Goal: Information Seeking & Learning: Learn about a topic

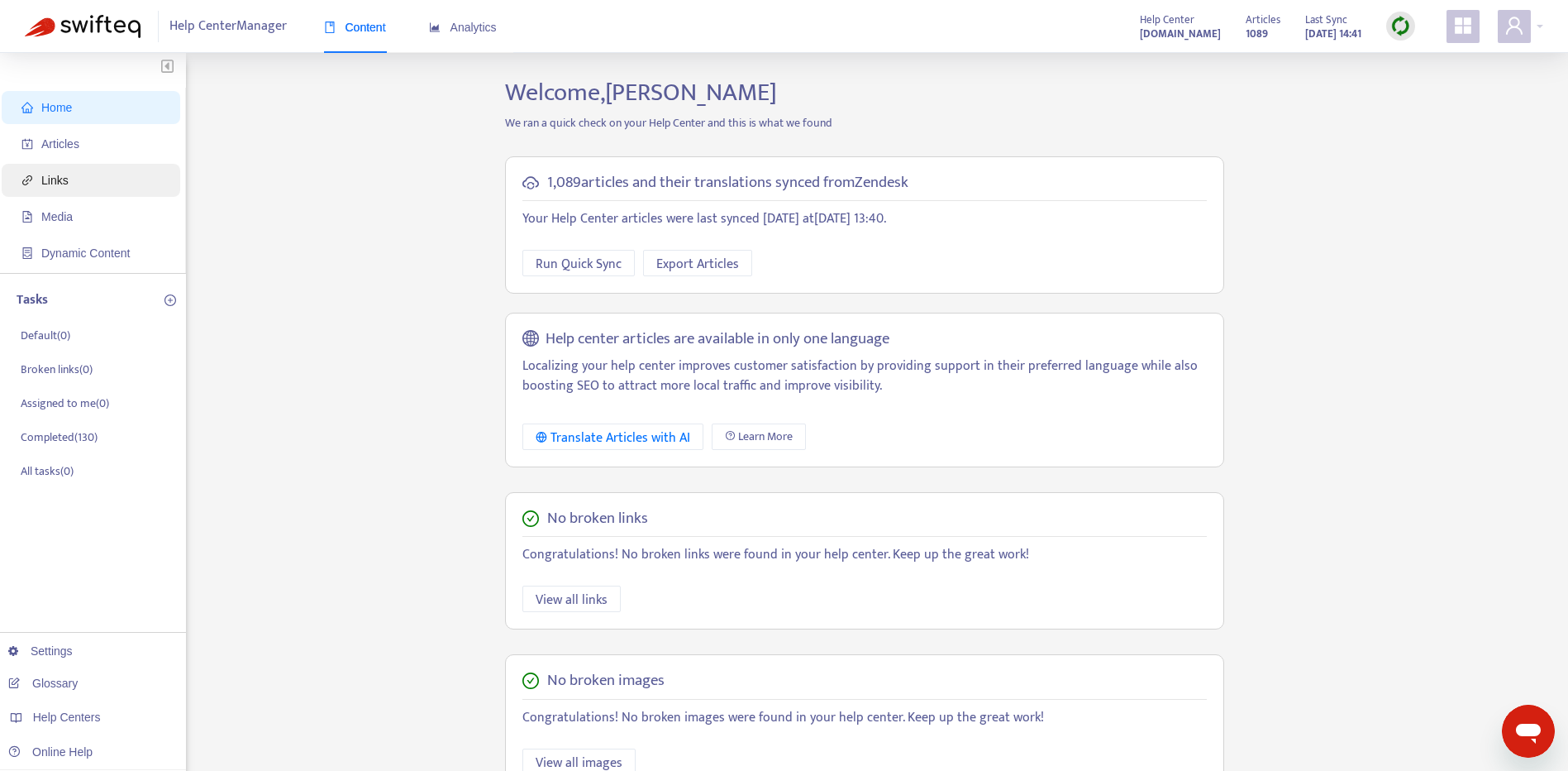
click at [80, 187] on span "Links" at bounding box center [94, 180] width 145 height 33
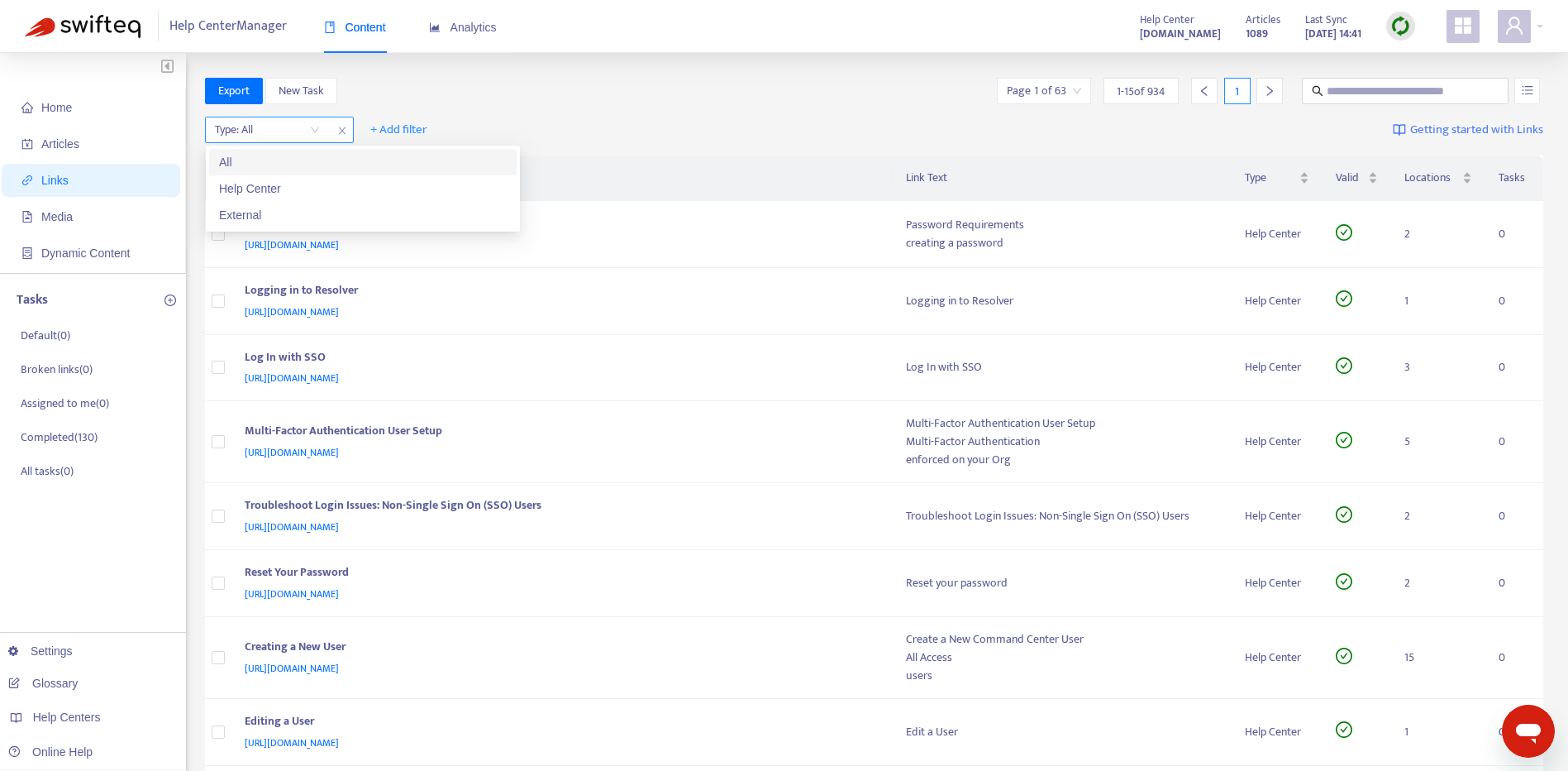
click at [306, 127] on input "search" at bounding box center [267, 130] width 105 height 25
click at [301, 213] on div "External" at bounding box center [363, 215] width 287 height 18
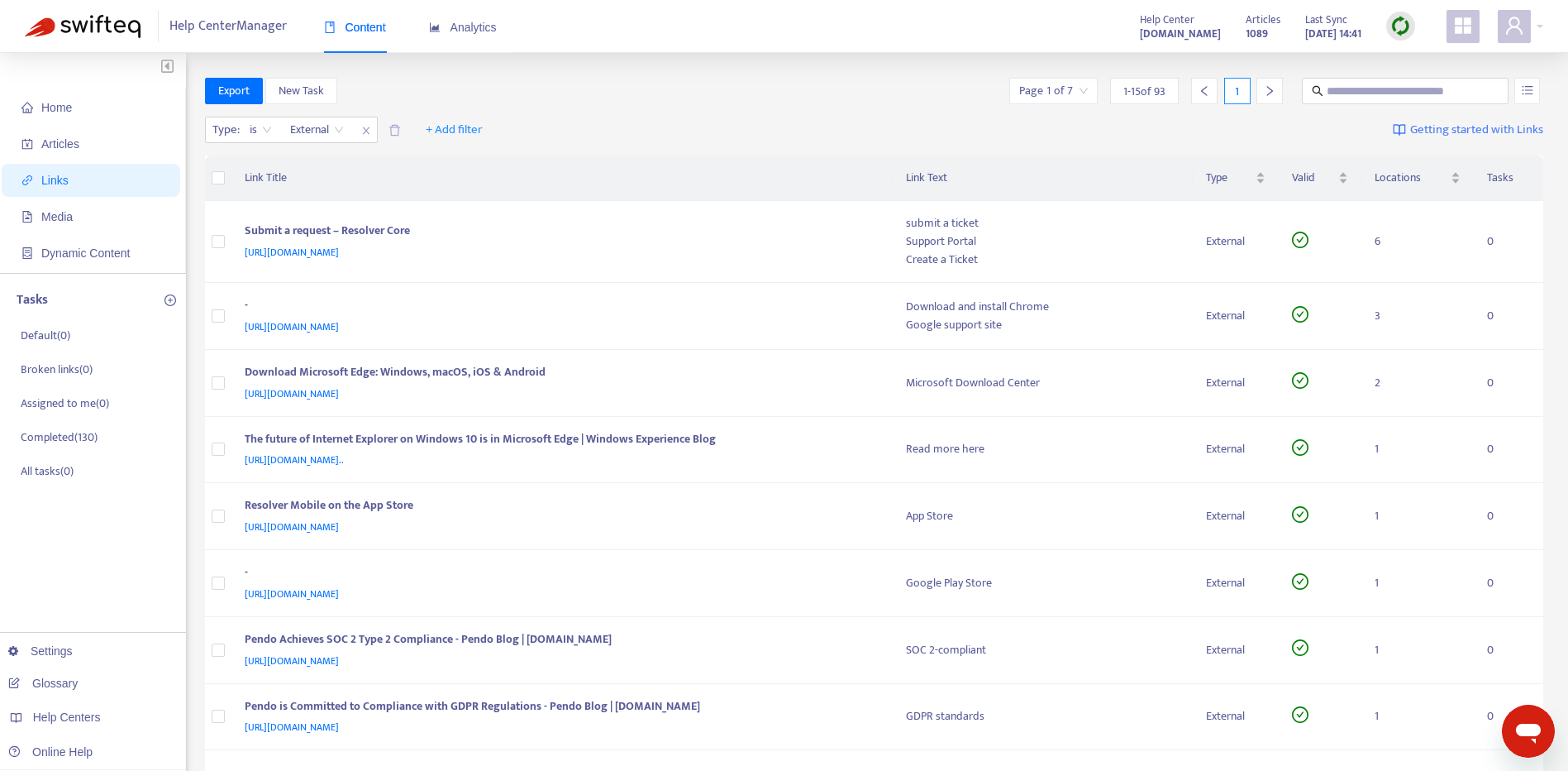
click at [1274, 92] on icon "right" at bounding box center [1270, 91] width 12 height 12
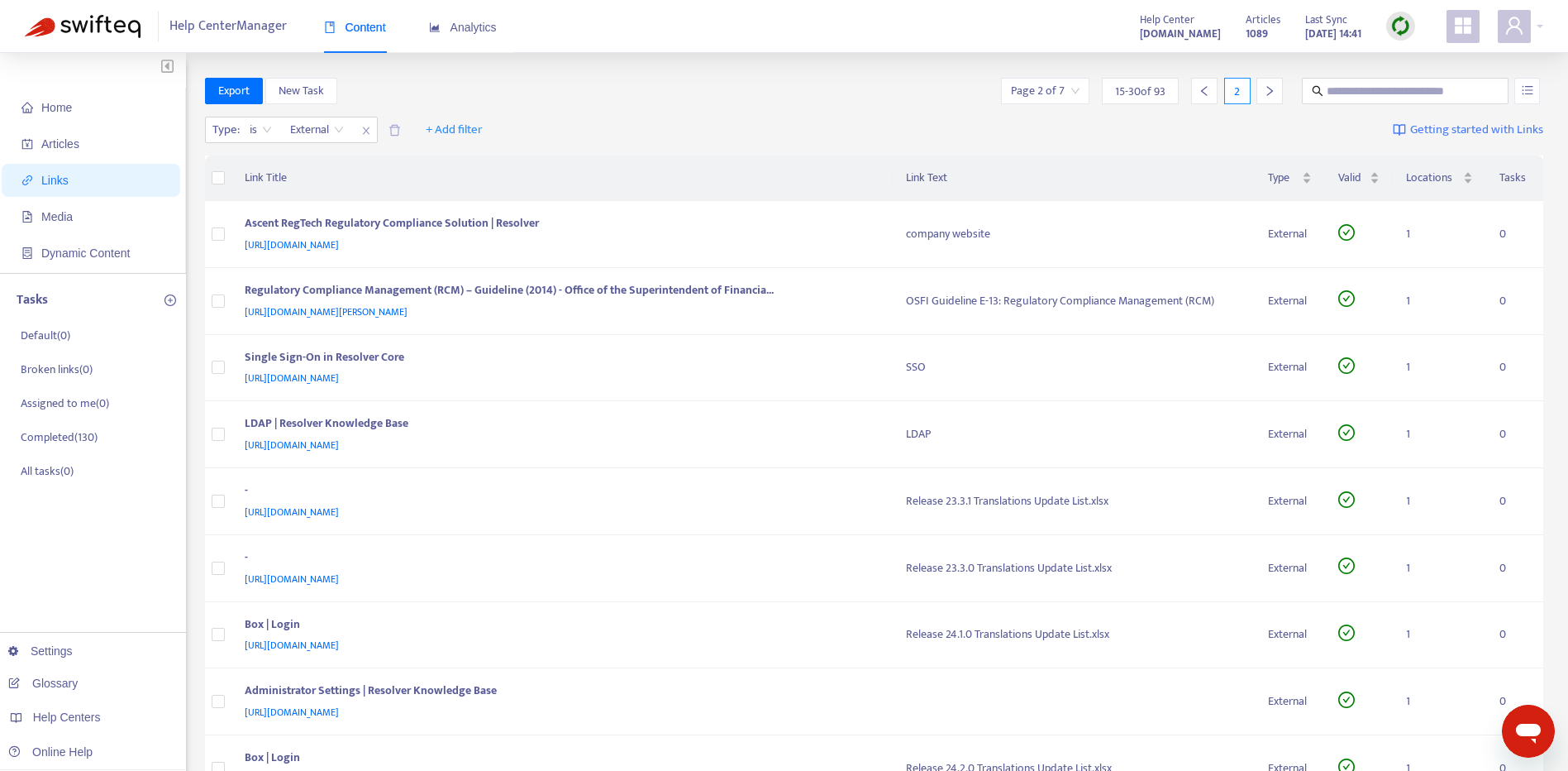
click at [1274, 92] on icon "right" at bounding box center [1270, 91] width 12 height 12
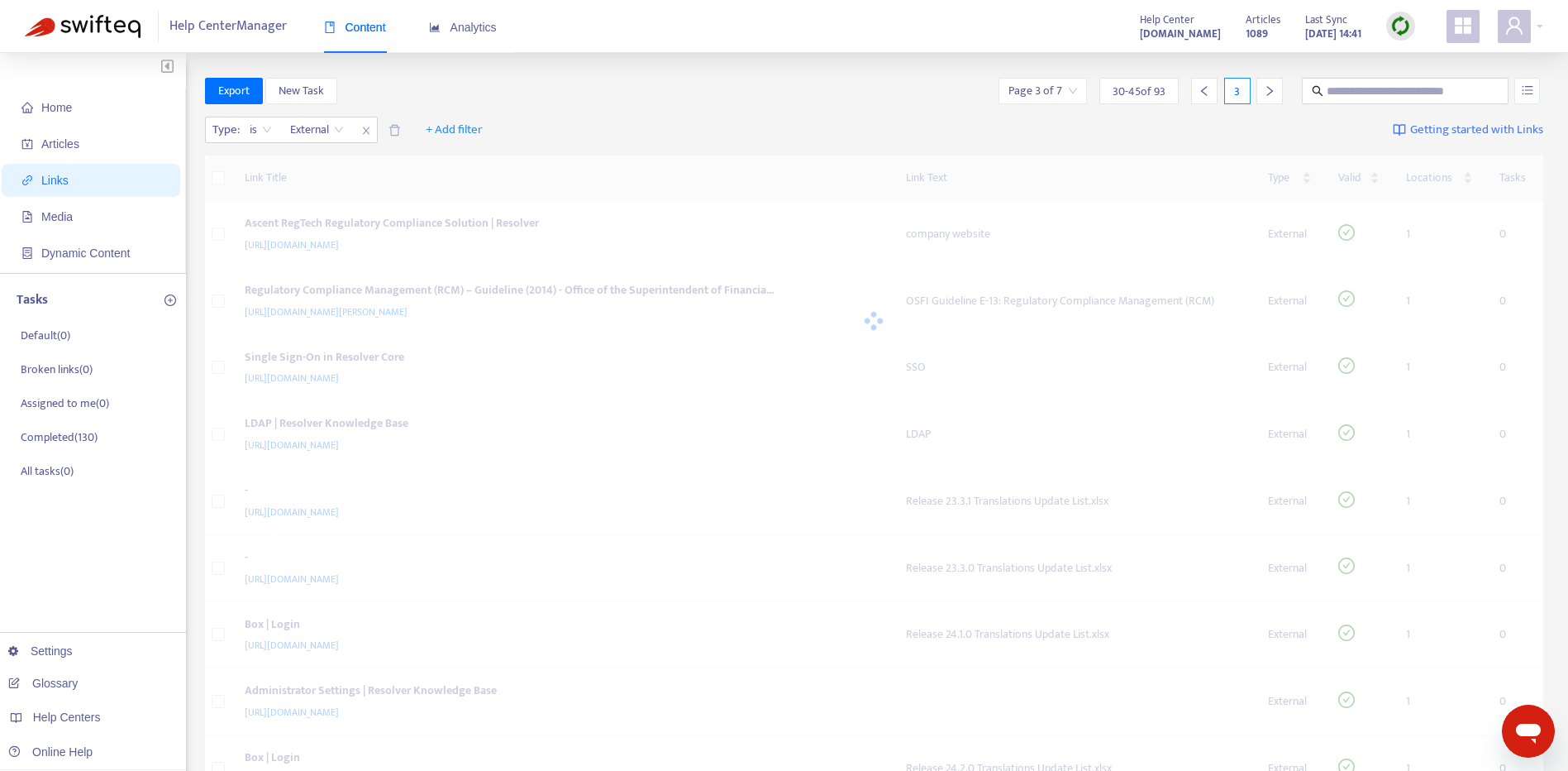
click at [1274, 92] on icon "right" at bounding box center [1270, 91] width 12 height 12
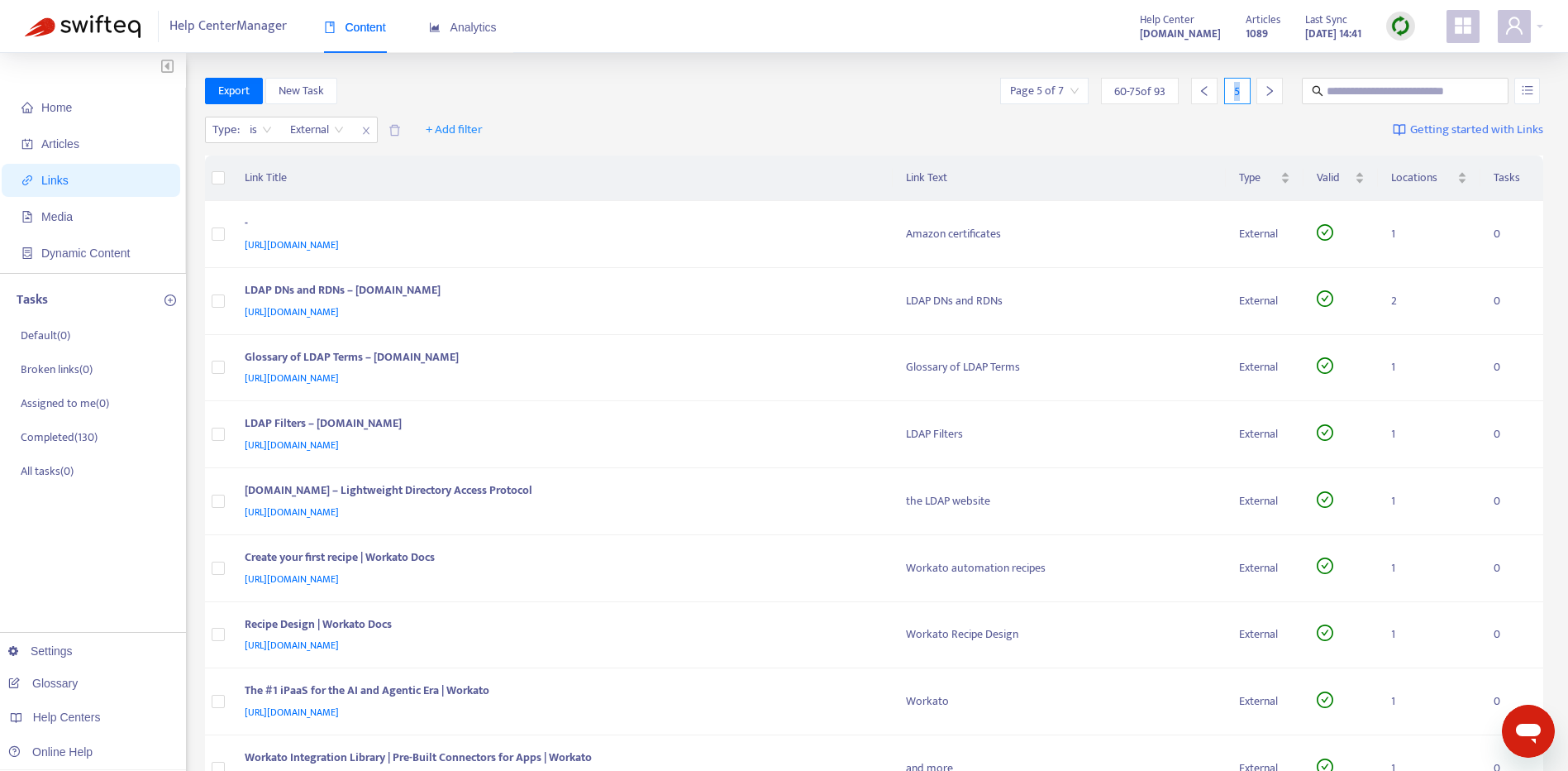
click at [1274, 92] on icon "right" at bounding box center [1270, 91] width 12 height 12
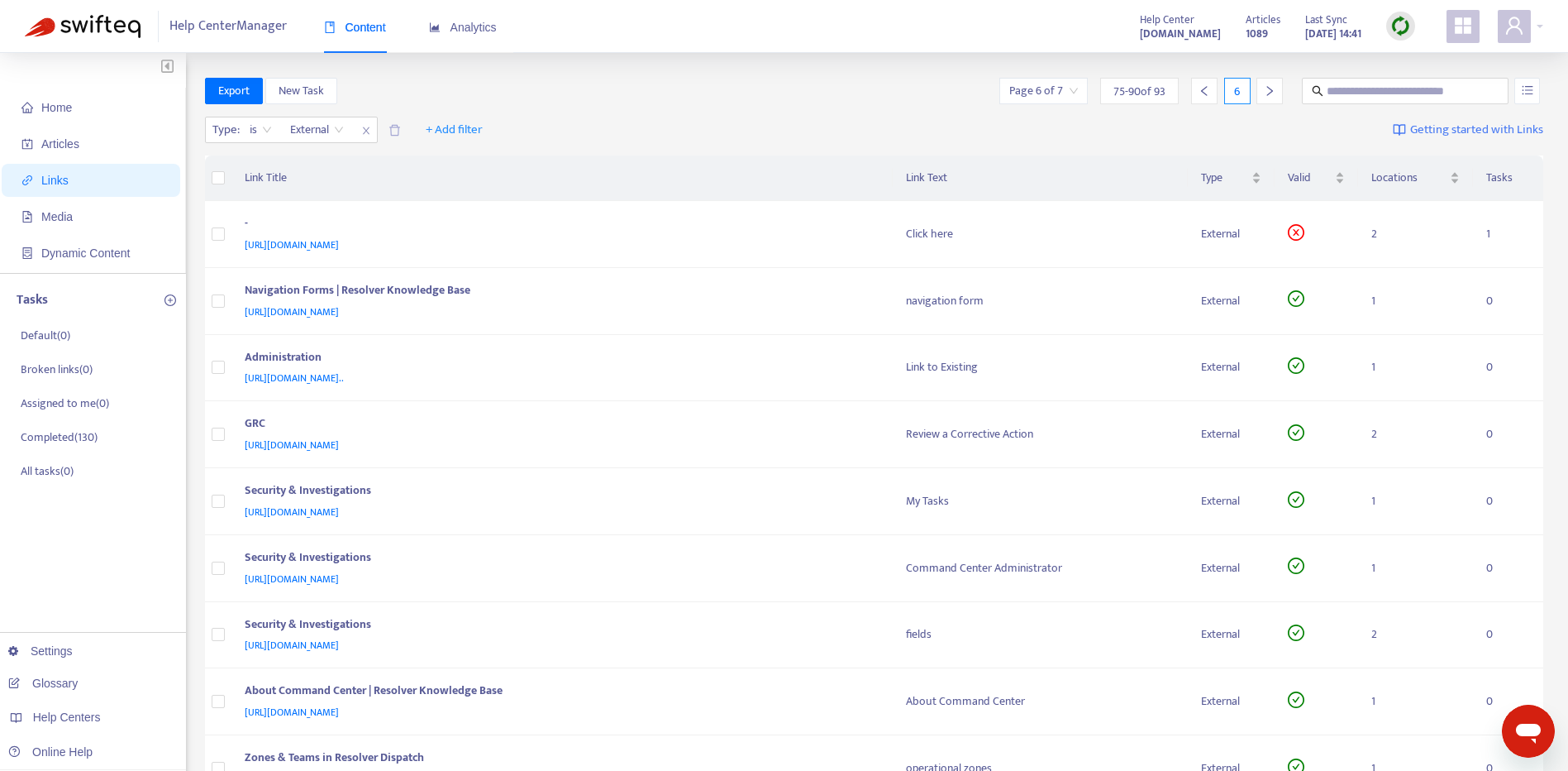
click at [1274, 92] on icon "right" at bounding box center [1270, 91] width 12 height 12
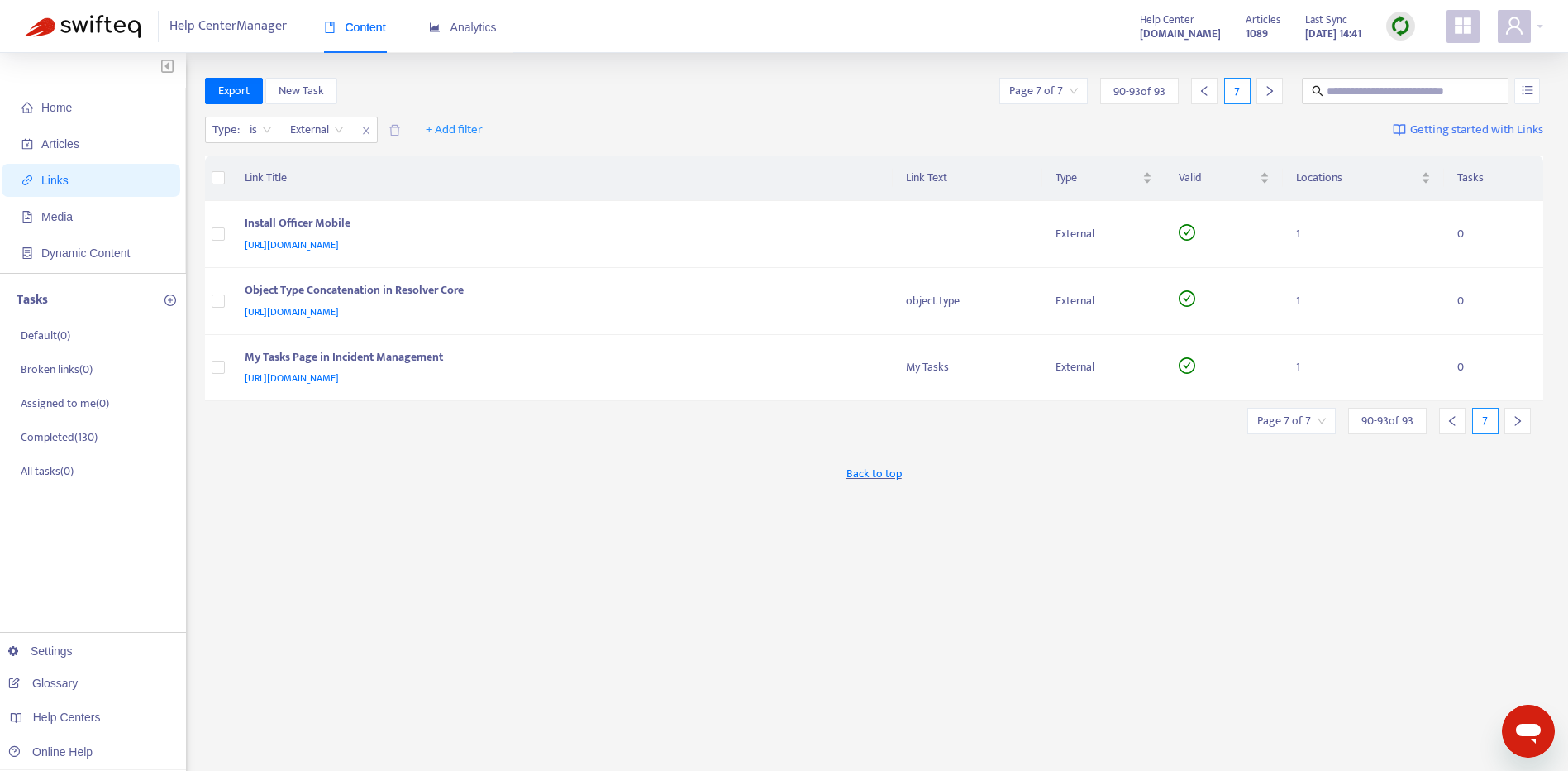
click at [1198, 93] on icon "left" at bounding box center [1204, 91] width 12 height 12
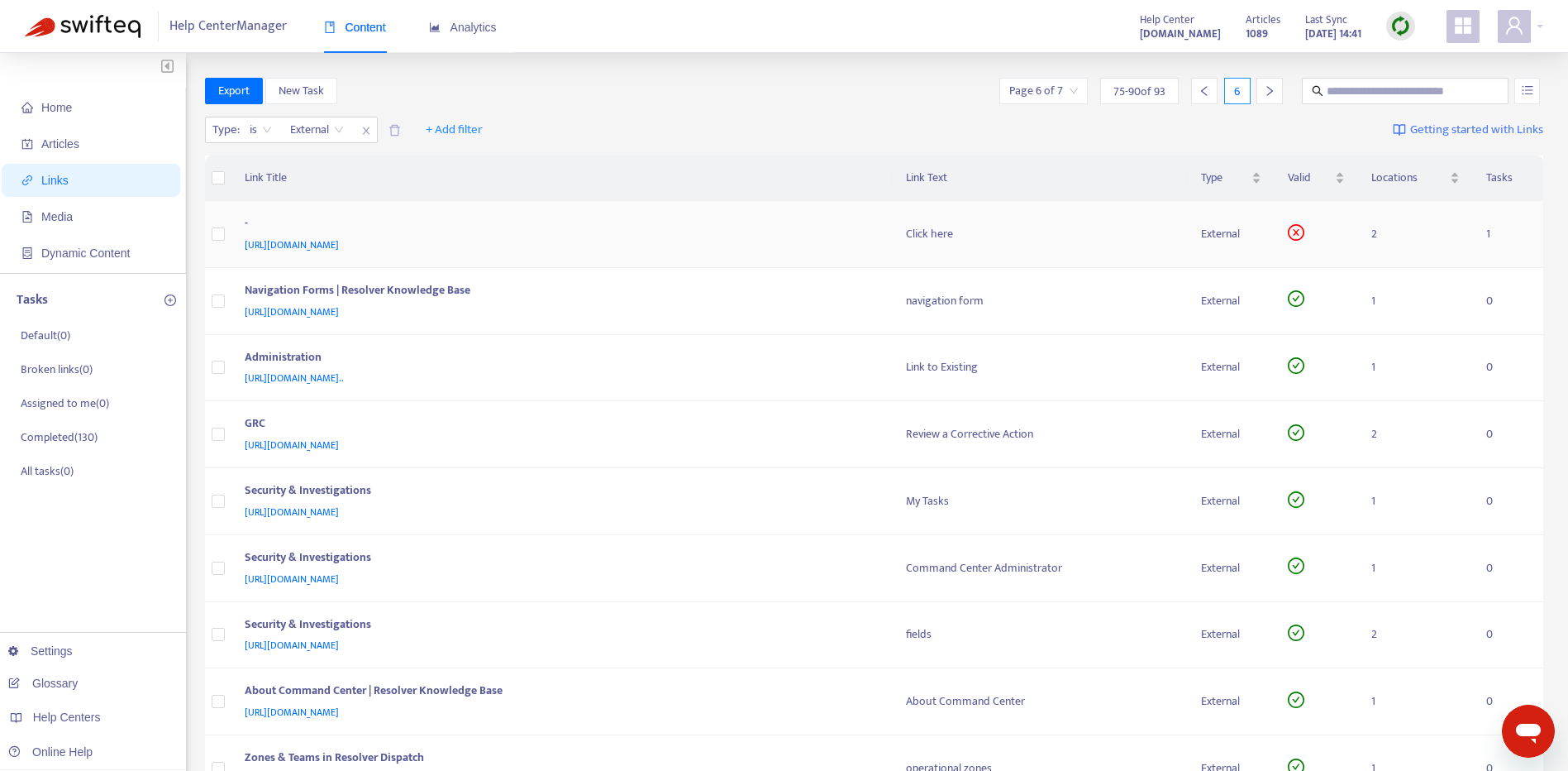
click at [757, 233] on div "-" at bounding box center [560, 225] width 630 height 22
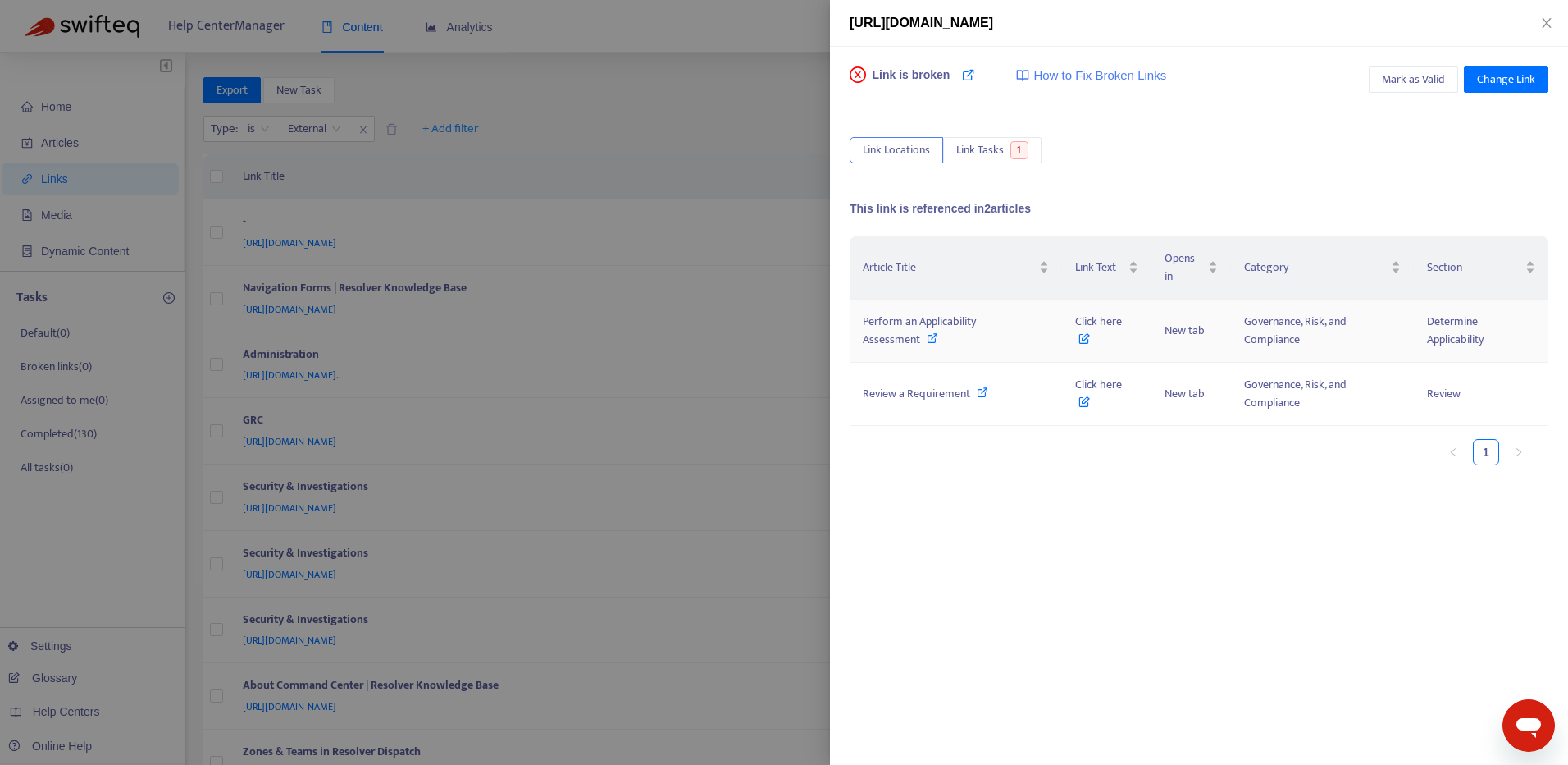
click at [929, 340] on icon at bounding box center [933, 338] width 12 height 12
click at [1548, 26] on icon "close" at bounding box center [1547, 23] width 13 height 13
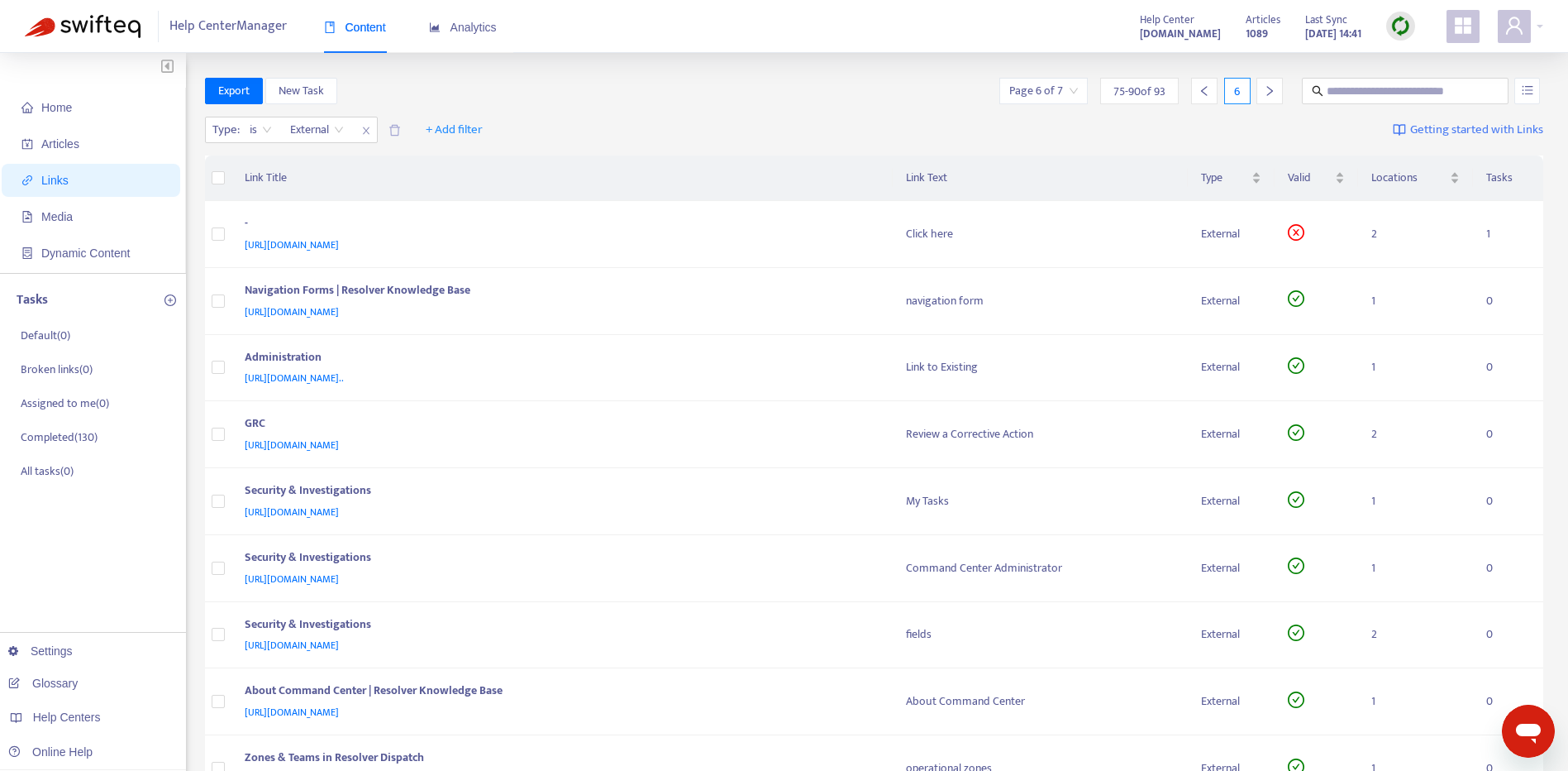
click at [1205, 90] on icon "left" at bounding box center [1204, 91] width 12 height 12
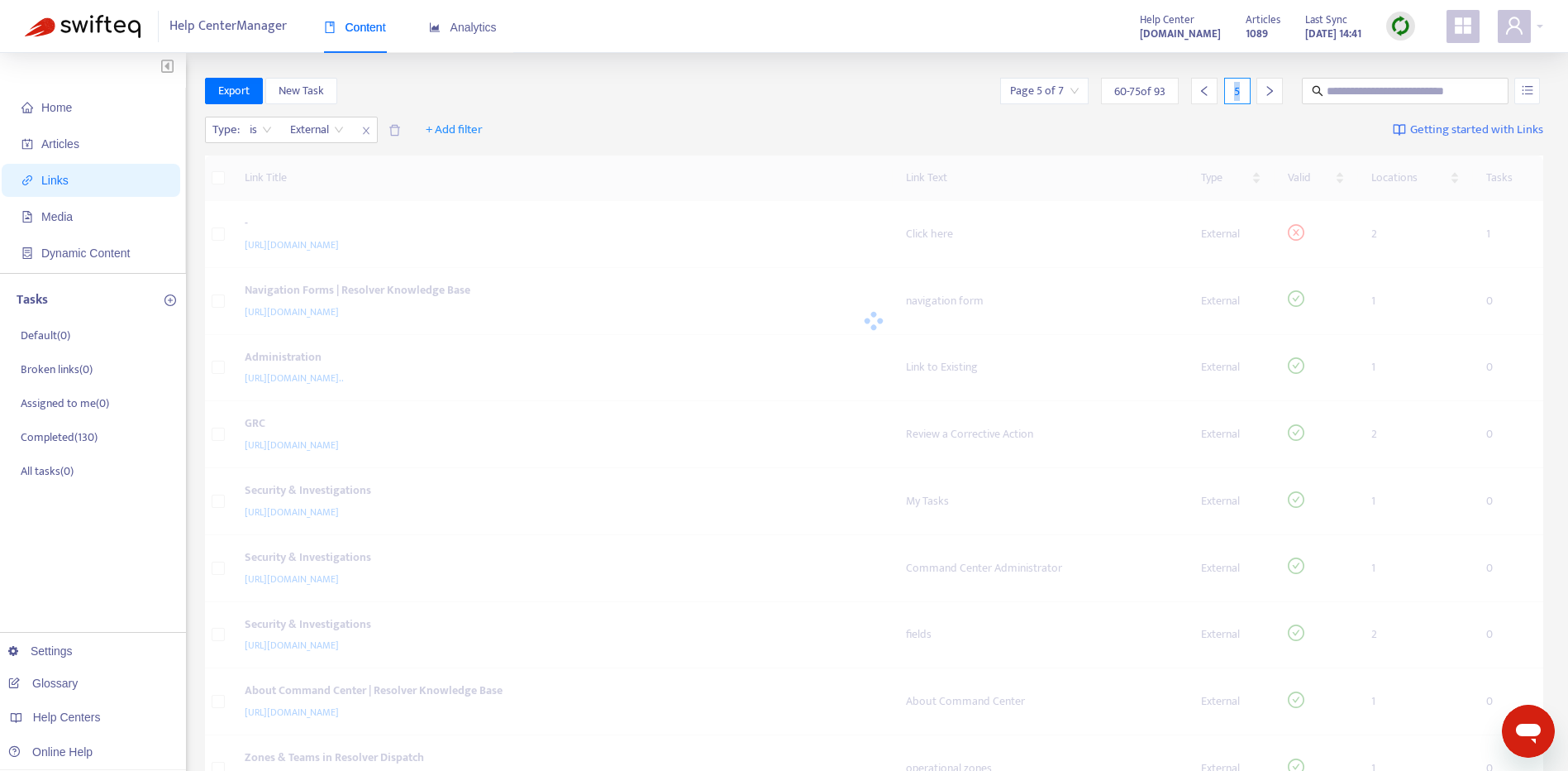
click at [1205, 90] on icon "left" at bounding box center [1204, 91] width 12 height 12
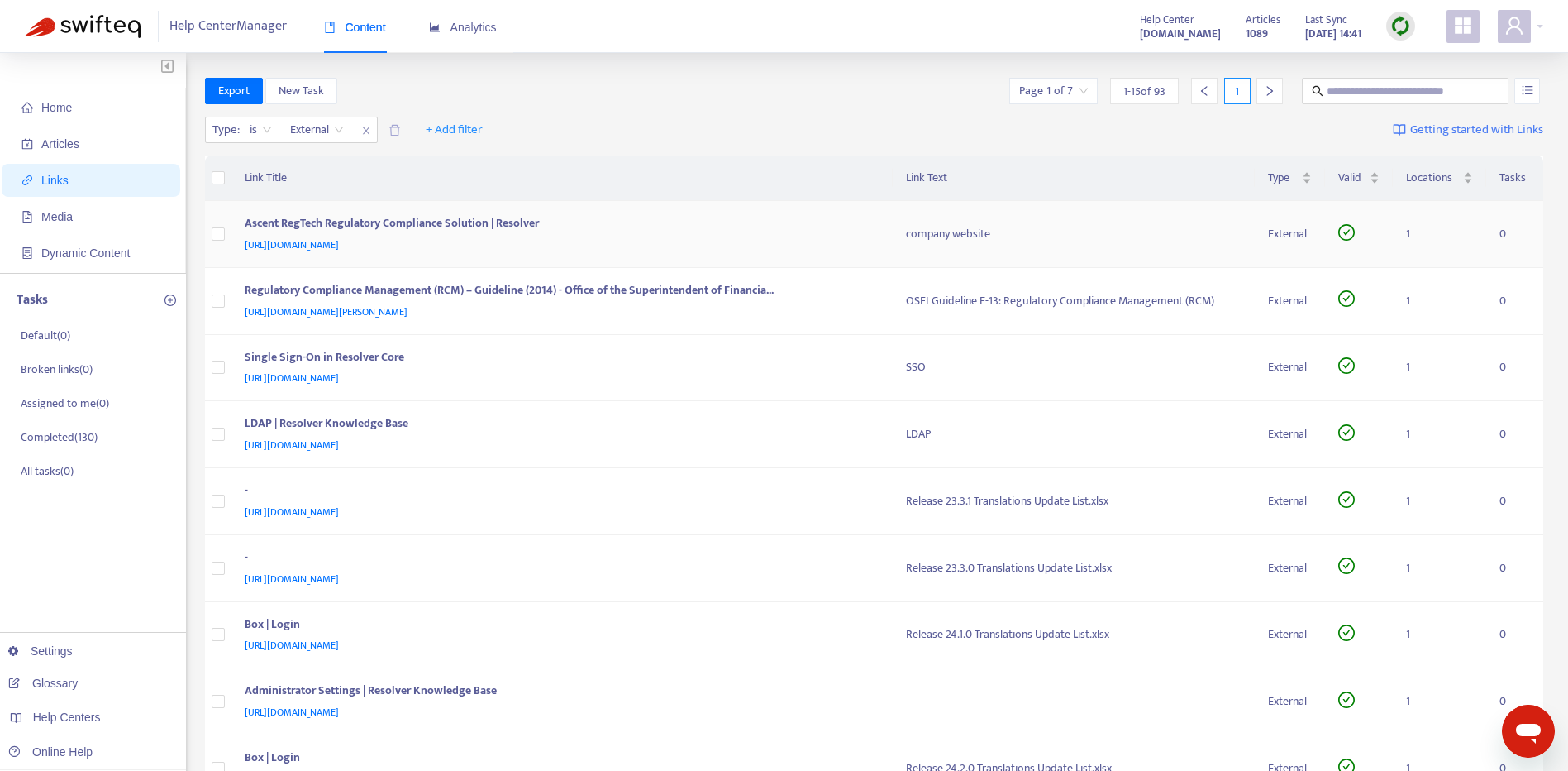
click at [1144, 264] on td "company website" at bounding box center [1074, 234] width 362 height 67
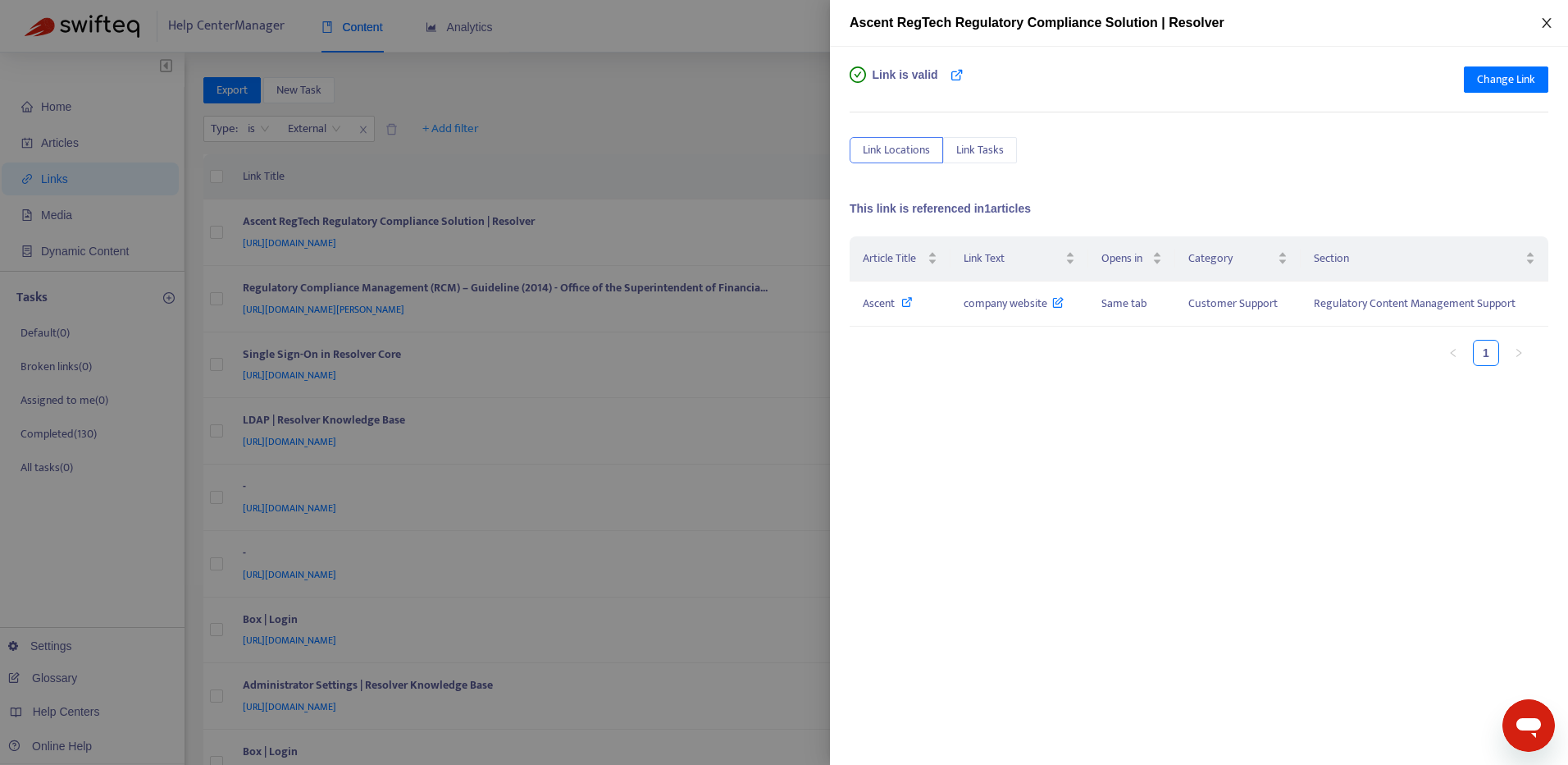
click at [1539, 29] on button "Close" at bounding box center [1547, 23] width 23 height 16
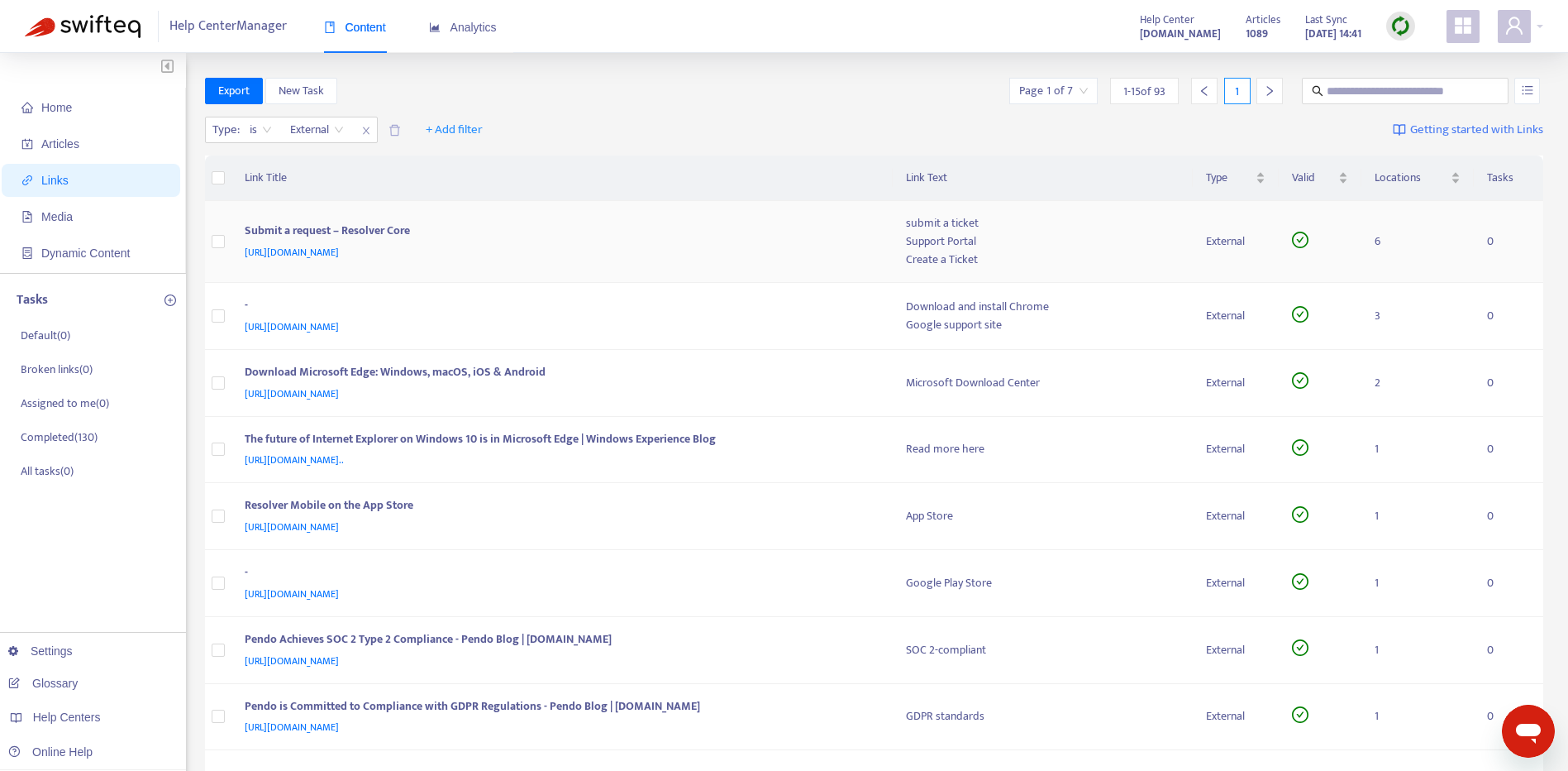
click at [777, 248] on div "[URL][DOMAIN_NAME]" at bounding box center [560, 253] width 630 height 18
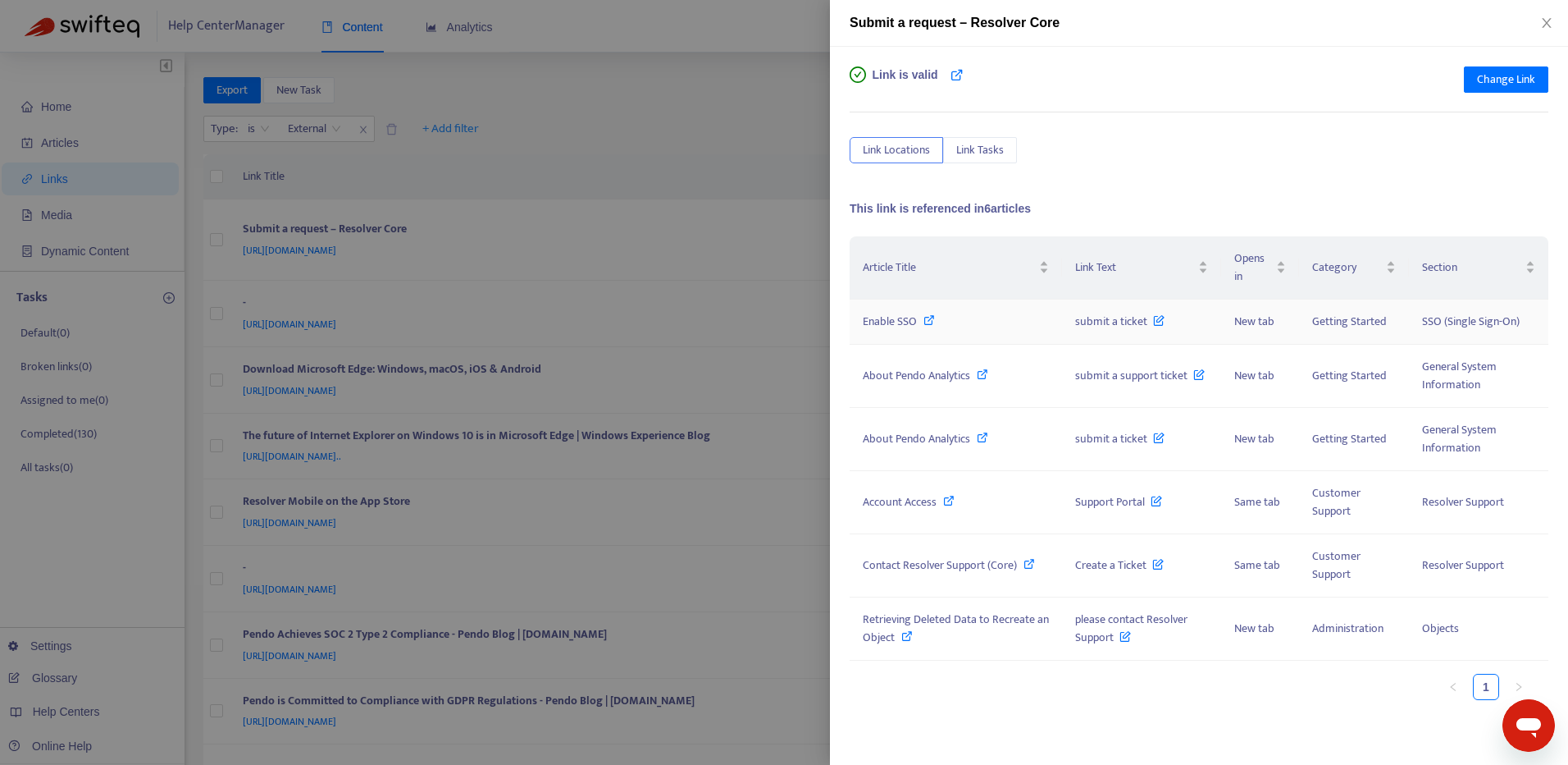
click at [907, 318] on span "Enable SSO" at bounding box center [890, 321] width 54 height 19
click at [1549, 24] on icon "close" at bounding box center [1547, 23] width 13 height 13
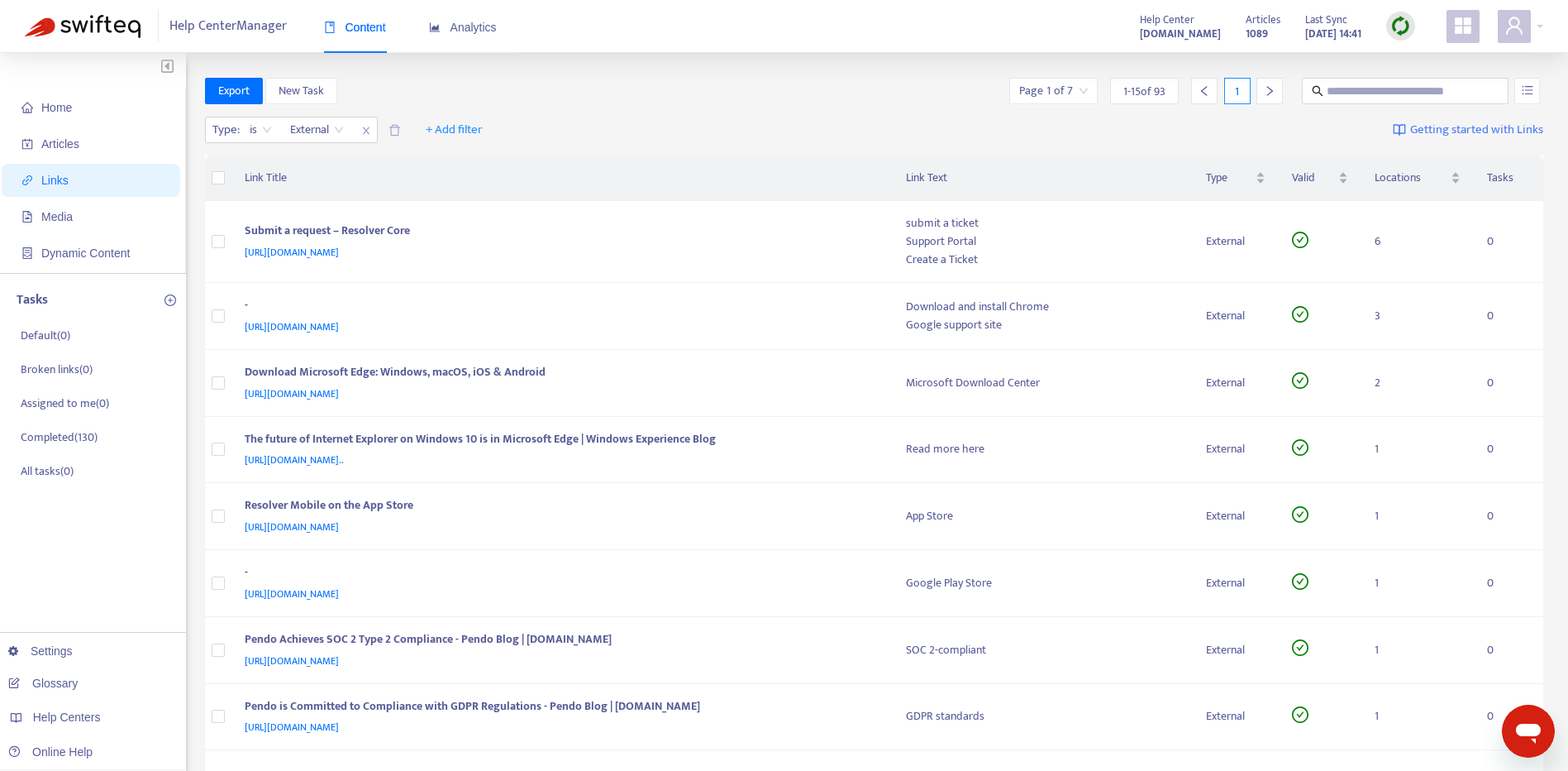
click at [1266, 94] on icon "right" at bounding box center [1270, 91] width 12 height 12
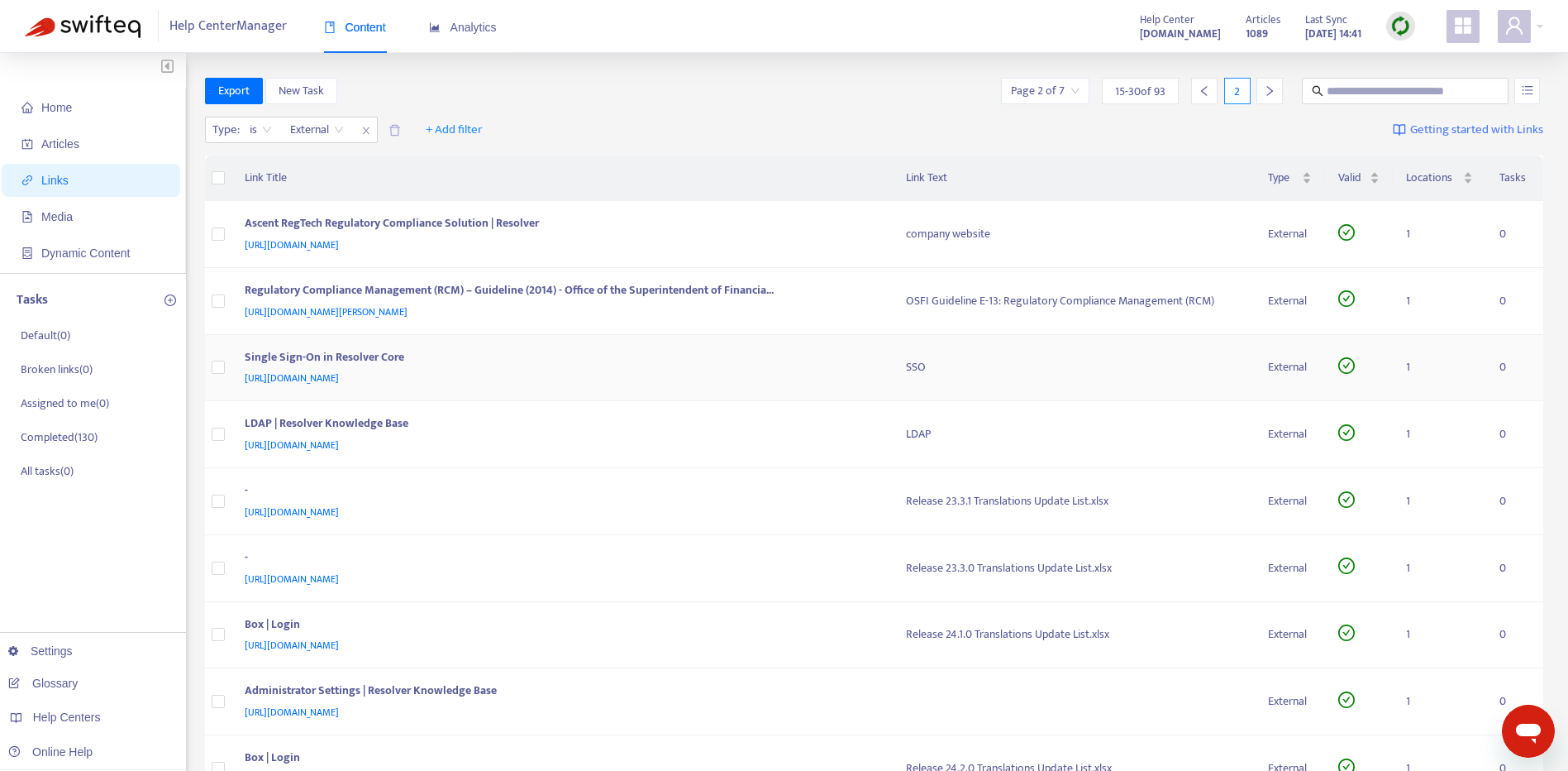
click at [772, 373] on div "[URL][DOMAIN_NAME]" at bounding box center [560, 378] width 630 height 18
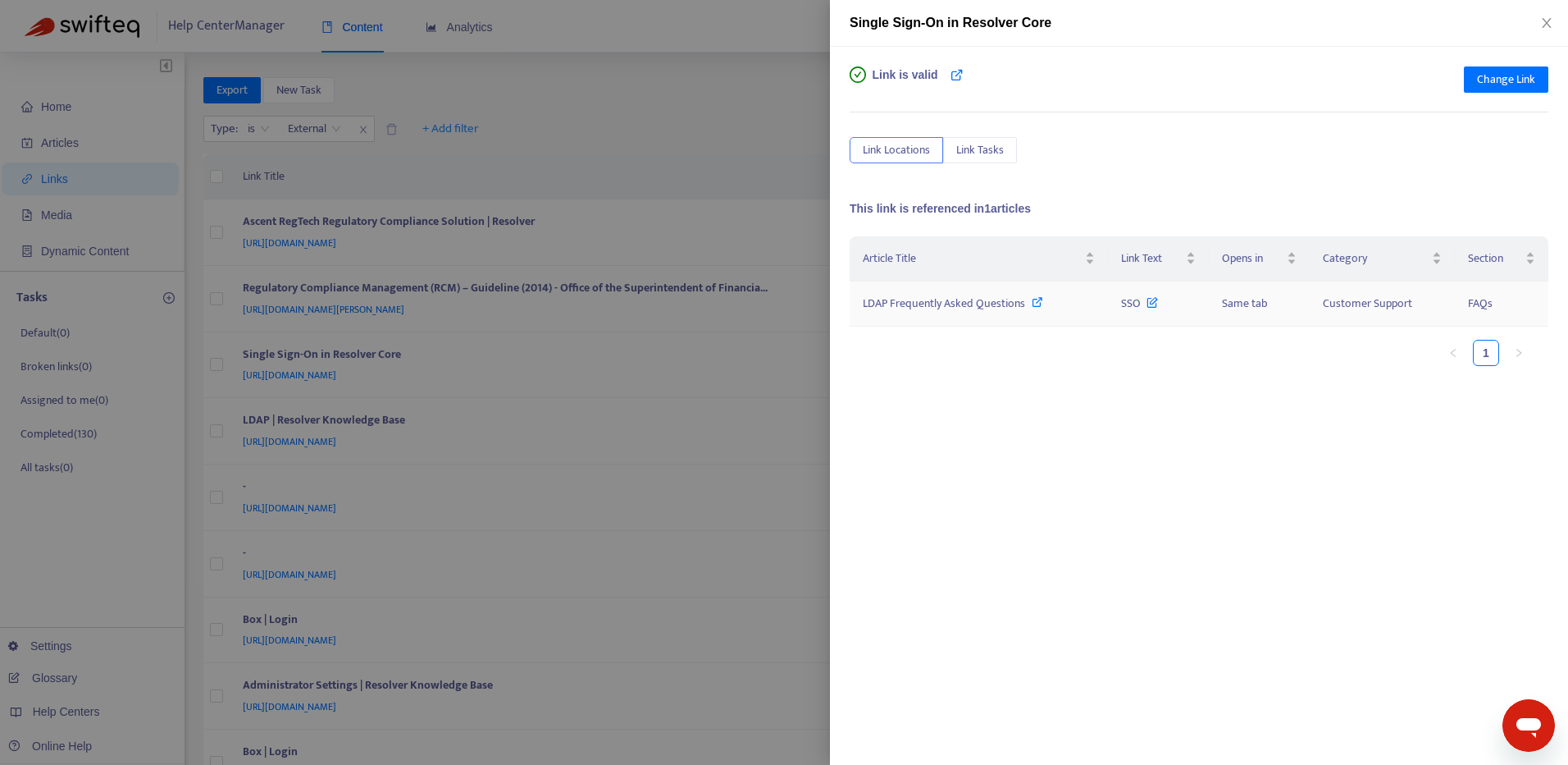
click at [910, 303] on span "LDAP Frequently Asked Questions" at bounding box center [943, 303] width 162 height 19
